Goal: Information Seeking & Learning: Learn about a topic

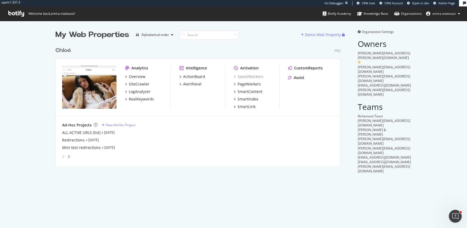
click at [69, 155] on icon "angle-right" at bounding box center [69, 157] width 3 height 4
click at [69, 156] on icon "angle-right" at bounding box center [69, 157] width 3 height 4
click at [65, 156] on div "angle-left" at bounding box center [63, 156] width 7 height 9
click at [135, 84] on div "SiteCrawler" at bounding box center [139, 83] width 21 height 5
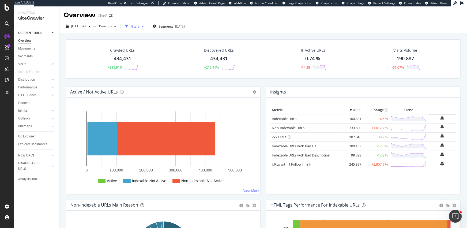
click at [140, 28] on div "Filters" at bounding box center [135, 26] width 9 height 5
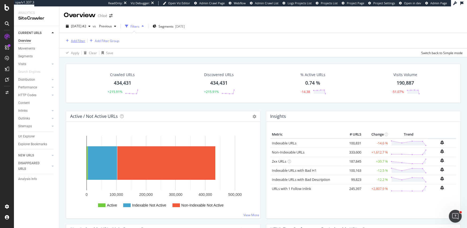
click at [77, 42] on div "Add Filter" at bounding box center [78, 41] width 14 height 5
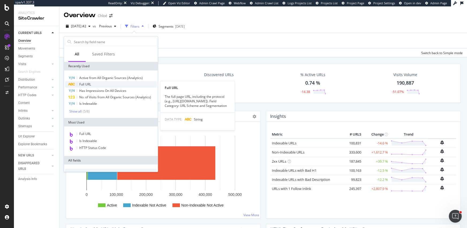
click at [93, 84] on div "Full URL" at bounding box center [111, 84] width 92 height 6
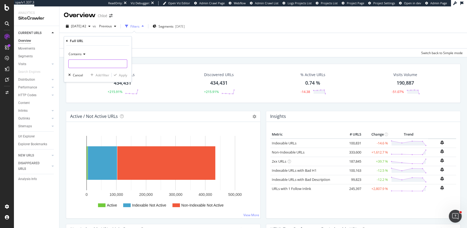
click at [83, 64] on input "text" at bounding box center [98, 63] width 58 height 9
click at [83, 64] on input "demandware" at bounding box center [94, 63] width 51 height 9
type input "demandware"
click at [123, 75] on div "Apply" at bounding box center [123, 75] width 8 height 5
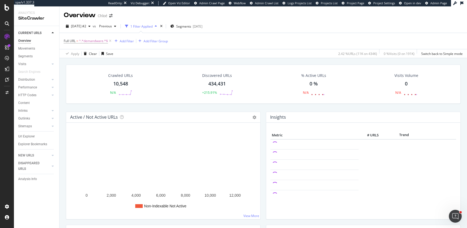
scroll to position [1, 0]
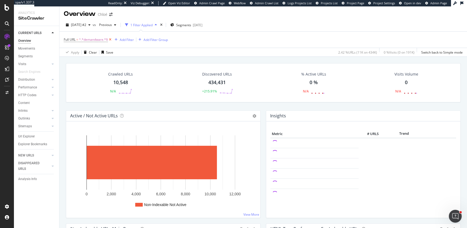
click at [110, 40] on icon at bounding box center [110, 39] width 5 height 5
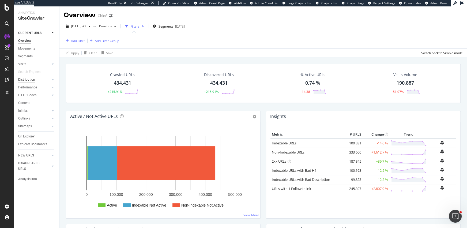
click at [32, 77] on div "Distribution" at bounding box center [26, 80] width 17 height 6
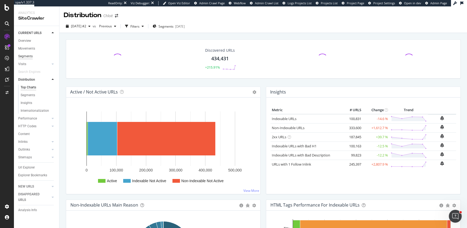
click at [31, 57] on div "Segments" at bounding box center [25, 57] width 14 height 6
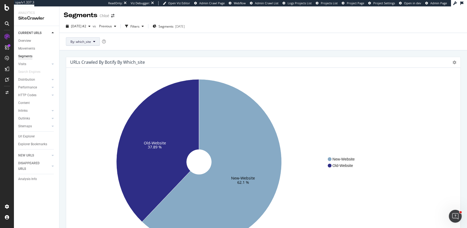
click at [91, 40] on button "By: which_site" at bounding box center [83, 41] width 34 height 9
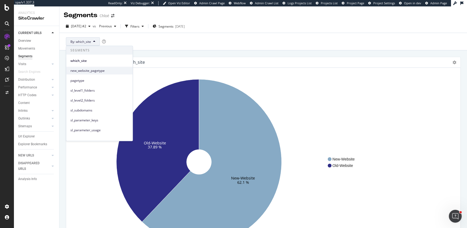
click at [86, 70] on span "new_website_pagetype" at bounding box center [99, 70] width 58 height 5
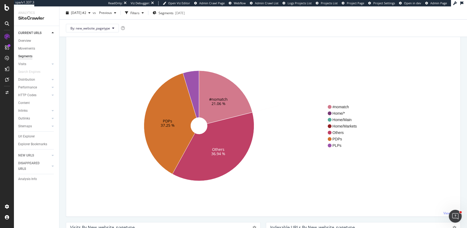
scroll to position [36, 0]
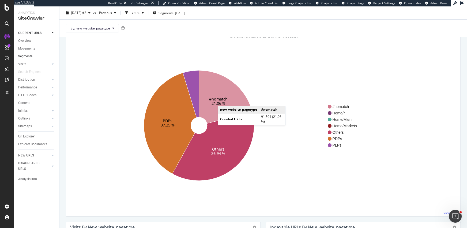
click at [223, 101] on text "21.06 %" at bounding box center [219, 103] width 14 height 5
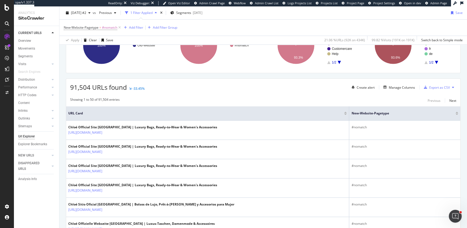
scroll to position [137, 0]
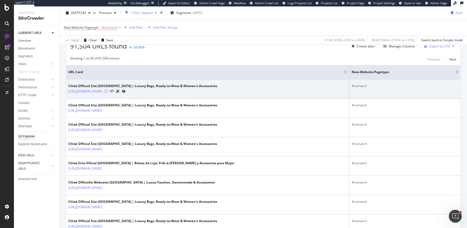
click at [108, 90] on icon at bounding box center [106, 91] width 3 height 3
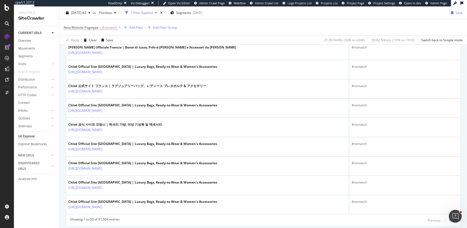
scroll to position [978, 0]
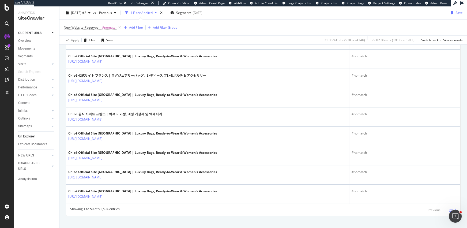
click at [452, 208] on div "Next" at bounding box center [453, 210] width 7 height 5
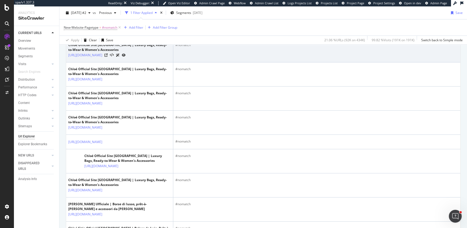
scroll to position [1171, 0]
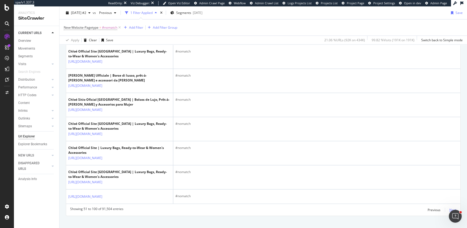
click at [454, 208] on div "Next" at bounding box center [453, 210] width 7 height 5
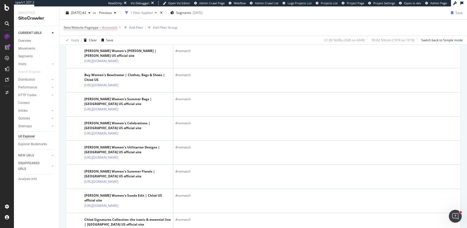
scroll to position [308, 0]
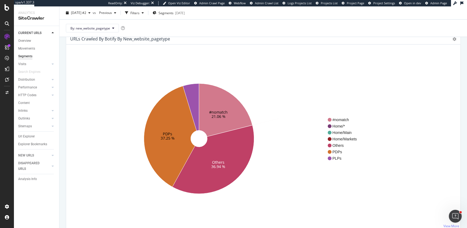
scroll to position [28, 0]
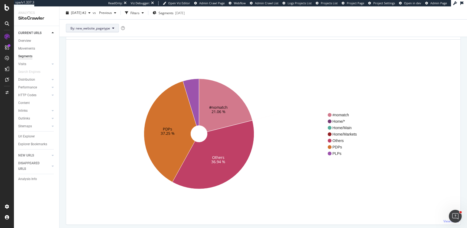
click at [101, 29] on span "By: new_website_pagetype" at bounding box center [90, 28] width 40 height 5
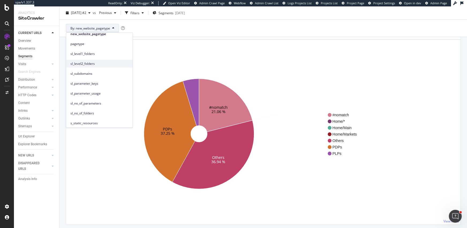
scroll to position [8, 0]
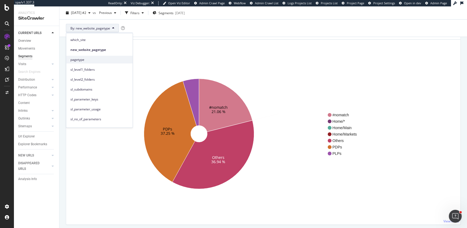
click at [96, 57] on span "pagetype" at bounding box center [99, 59] width 58 height 5
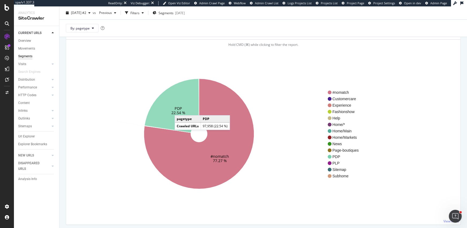
click at [180, 110] on text "22.54 %" at bounding box center [179, 112] width 14 height 5
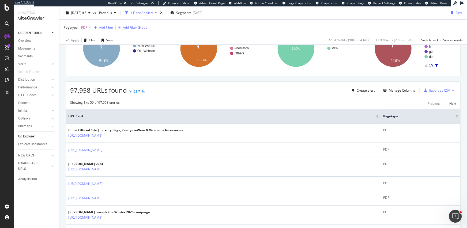
scroll to position [13, 0]
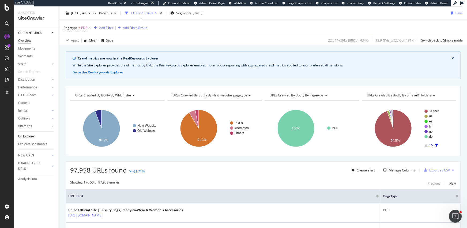
click at [26, 40] on div "Overview" at bounding box center [24, 41] width 13 height 6
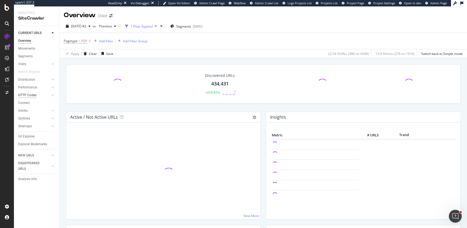
click at [28, 96] on div "HTTP Codes" at bounding box center [27, 95] width 18 height 6
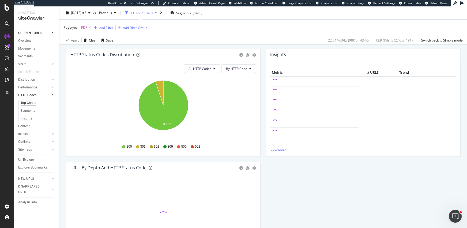
scroll to position [54, 0]
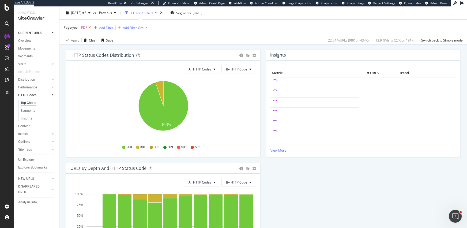
click at [90, 28] on icon at bounding box center [89, 27] width 5 height 5
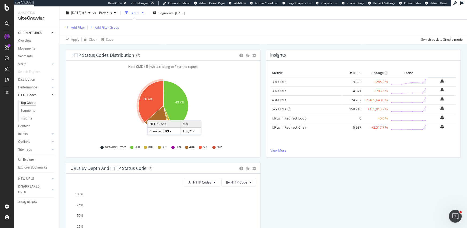
scroll to position [81, 0]
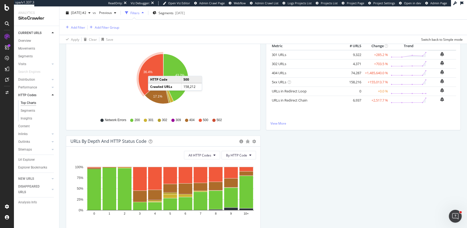
click at [153, 70] on icon "A chart." at bounding box center [151, 75] width 25 height 42
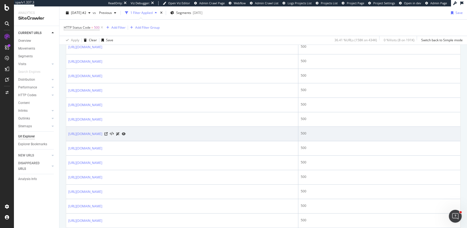
scroll to position [736, 0]
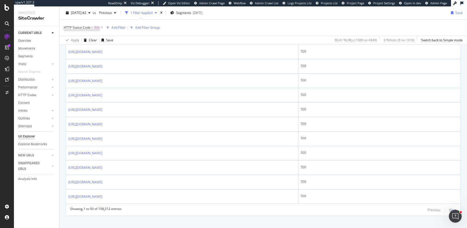
click at [454, 208] on div "Next" at bounding box center [453, 210] width 7 height 5
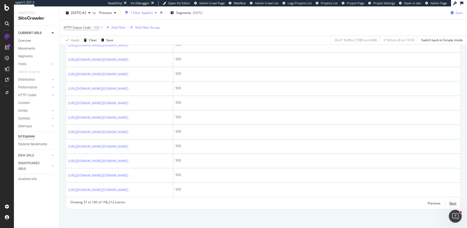
scroll to position [793, 0]
click at [134, 3] on icon at bounding box center [132, 1] width 3 height 3
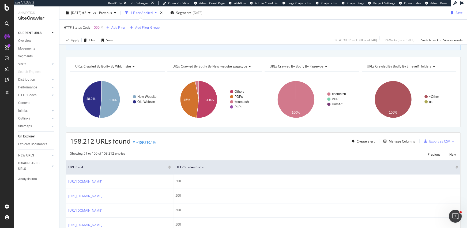
scroll to position [0, 0]
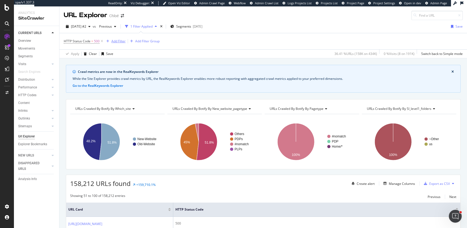
click at [124, 38] on div "Add Filter" at bounding box center [114, 41] width 21 height 6
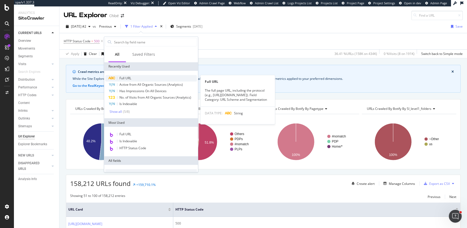
click at [133, 79] on div "Full URL" at bounding box center [151, 78] width 92 height 6
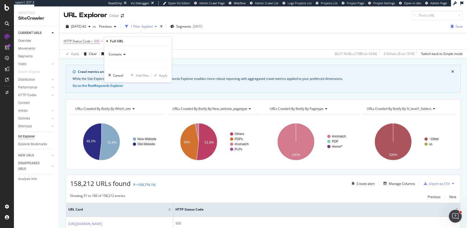
click at [116, 53] on span "Contains" at bounding box center [115, 54] width 13 height 5
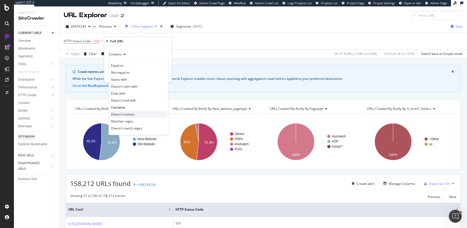
click at [124, 116] on span "Doesn't contain" at bounding box center [122, 114] width 23 height 5
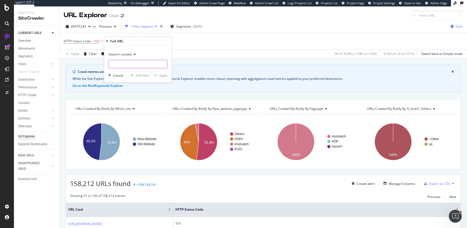
click at [118, 67] on input "text" at bounding box center [138, 64] width 58 height 9
type input "demandware"
click at [166, 74] on div "Apply" at bounding box center [163, 75] width 8 height 5
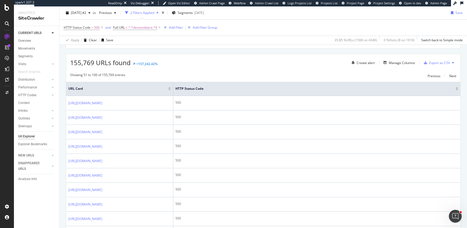
scroll to position [139, 0]
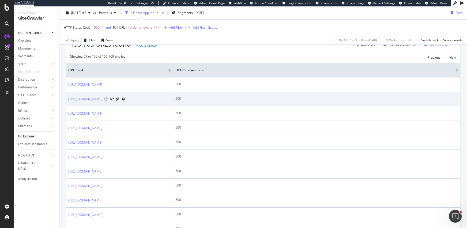
click at [108, 98] on icon at bounding box center [106, 99] width 3 height 3
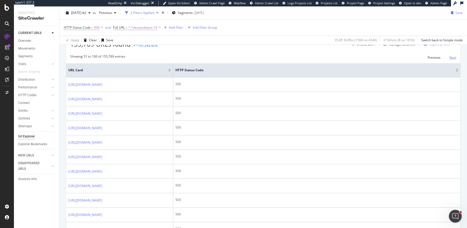
click at [451, 57] on div "Next" at bounding box center [453, 57] width 7 height 5
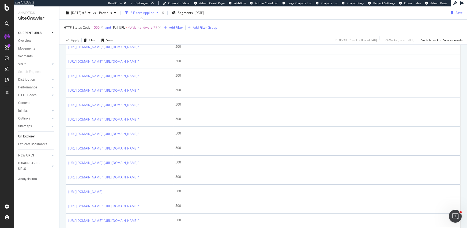
scroll to position [82, 0]
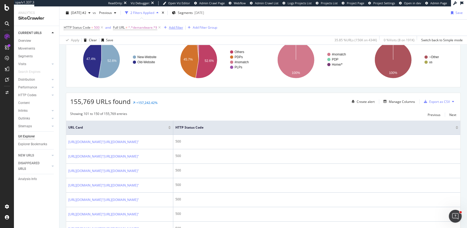
click at [173, 28] on div "Add Filter" at bounding box center [176, 27] width 14 height 5
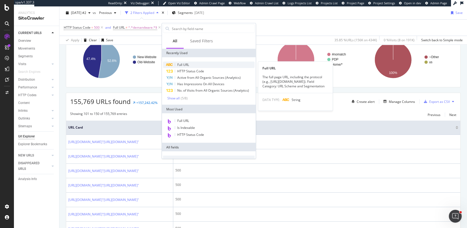
click at [183, 66] on span "Full URL" at bounding box center [183, 64] width 12 height 5
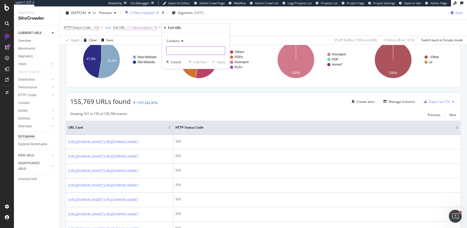
click at [178, 52] on input "text" at bounding box center [196, 50] width 58 height 9
type input """
click at [220, 60] on div "Apply" at bounding box center [221, 61] width 8 height 5
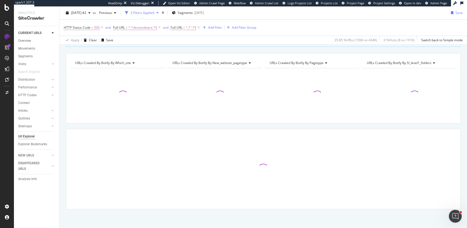
scroll to position [44, 0]
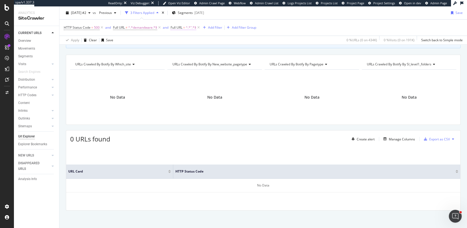
click at [184, 26] on span "=" at bounding box center [184, 27] width 2 height 5
click at [141, 51] on div "Crawl metrics are now in the RealKeywords Explorer While the Site Explorer prov…" at bounding box center [263, 124] width 408 height 209
click at [199, 29] on icon at bounding box center [198, 27] width 5 height 5
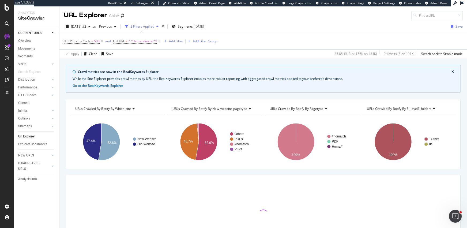
scroll to position [44, 0]
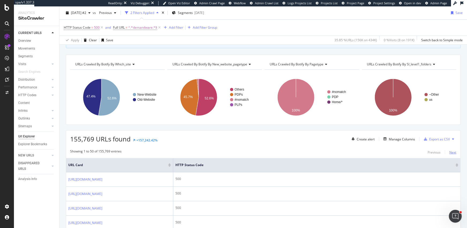
click at [454, 151] on div "Next" at bounding box center [453, 152] width 7 height 5
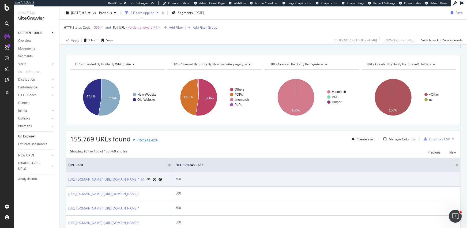
click at [144, 180] on icon at bounding box center [142, 179] width 3 height 3
